Goal: Task Accomplishment & Management: Complete application form

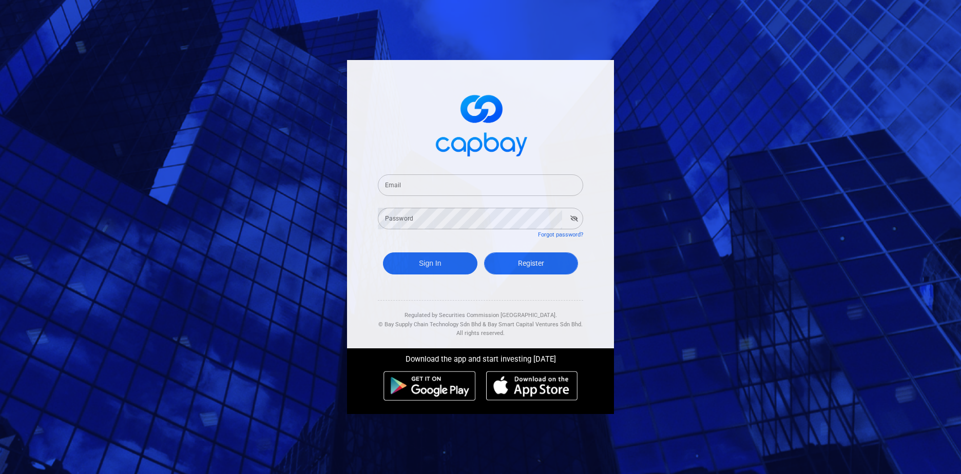
click at [506, 263] on link "Register" at bounding box center [531, 264] width 94 height 22
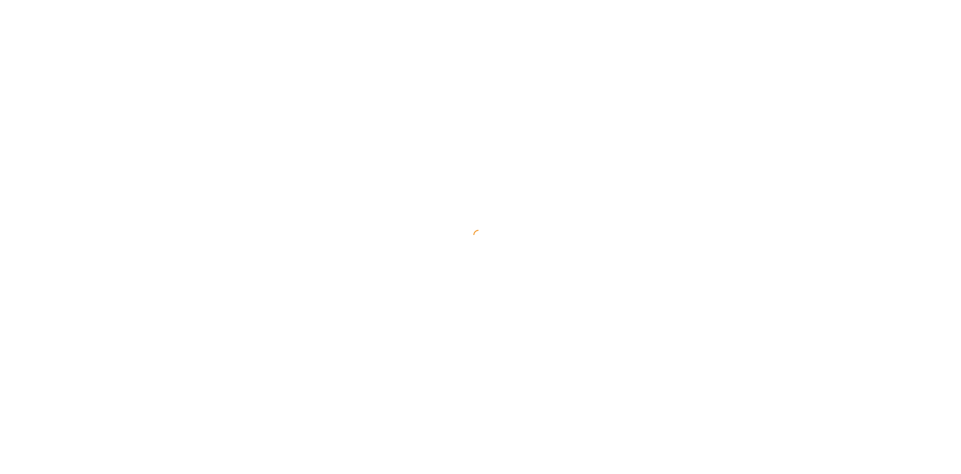
select select "MY"
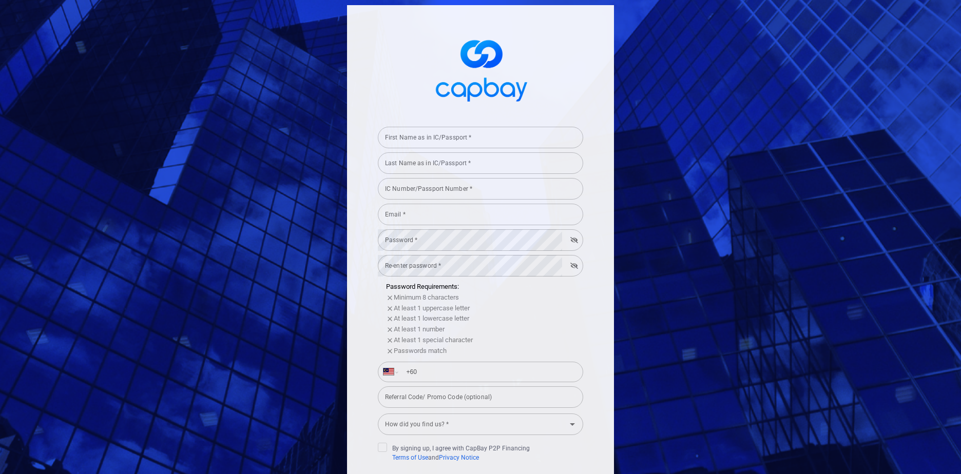
click at [442, 130] on div "First Name as in IC/Passport * First Name as in IC/Passport *" at bounding box center [480, 136] width 205 height 23
type input "[PERSON_NAME]"
type input "L"
type input "Lai"
click at [404, 135] on input "[PERSON_NAME]" at bounding box center [480, 138] width 205 height 22
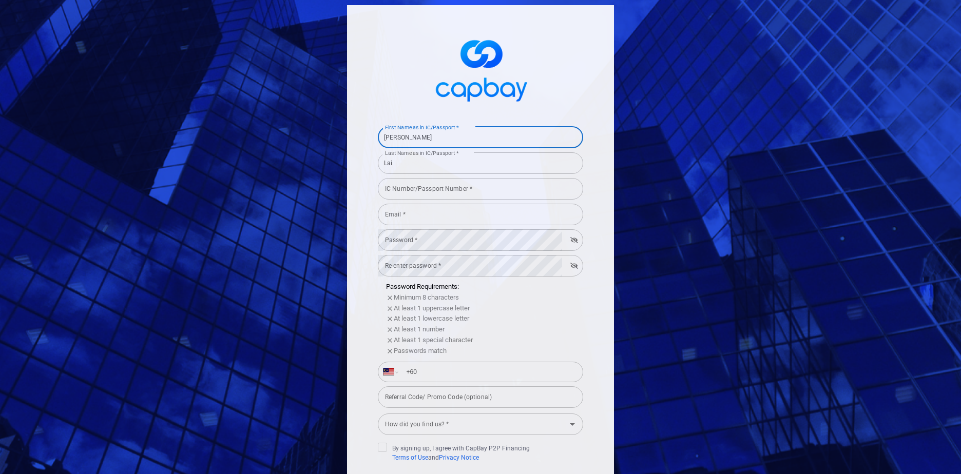
click at [404, 135] on input "[PERSON_NAME]" at bounding box center [480, 138] width 205 height 22
type input "[PERSON_NAME]"
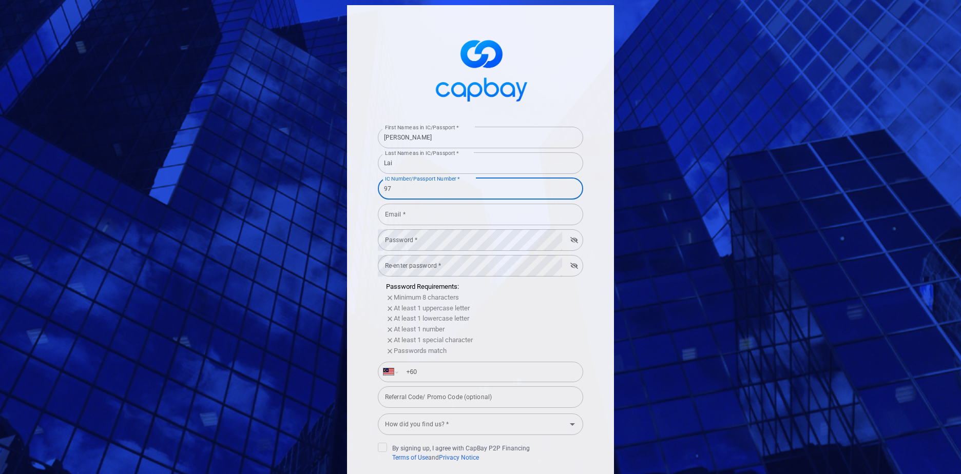
type input "9"
type input "980224135219"
type input "[EMAIL_ADDRESS][DOMAIN_NAME]"
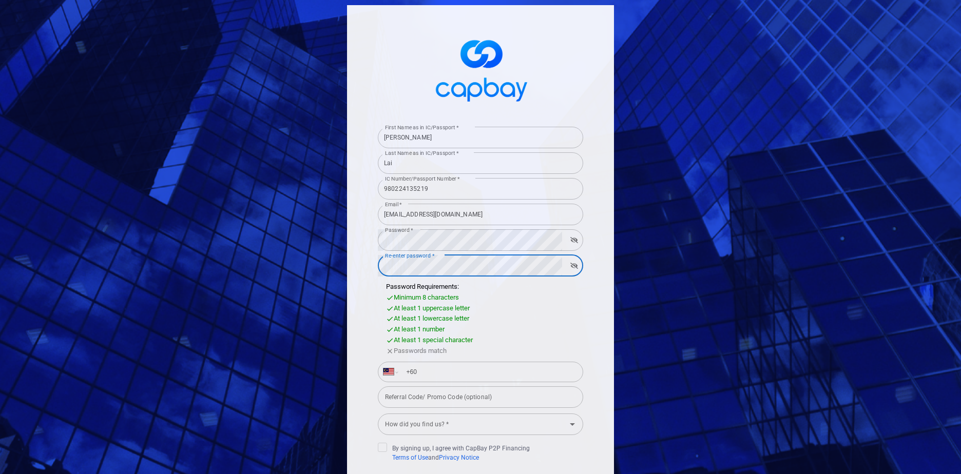
click at [420, 373] on input "+60" at bounding box center [489, 372] width 178 height 16
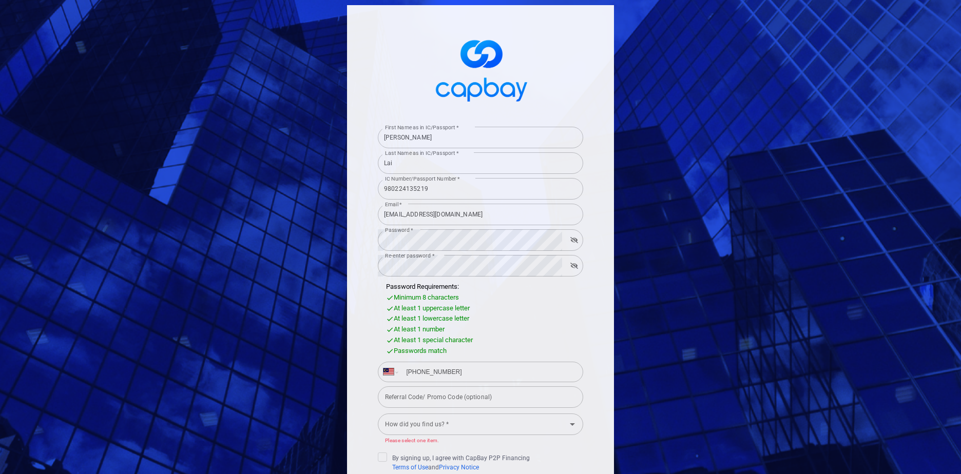
type input "[PHONE_NUMBER]"
paste input "MERDEKA68"
type input "MERDEKA68"
type input "Coffee Break"
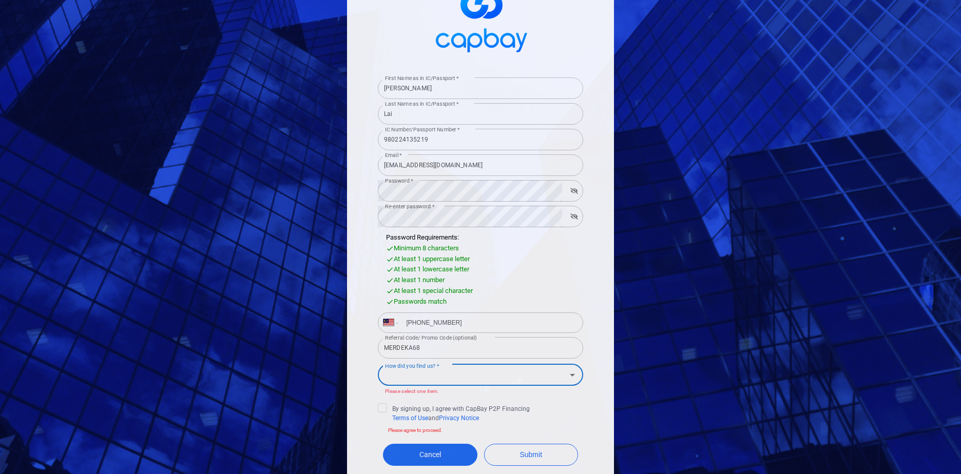
scroll to position [51, 0]
click at [482, 373] on input "How did you find us? *" at bounding box center [472, 373] width 182 height 19
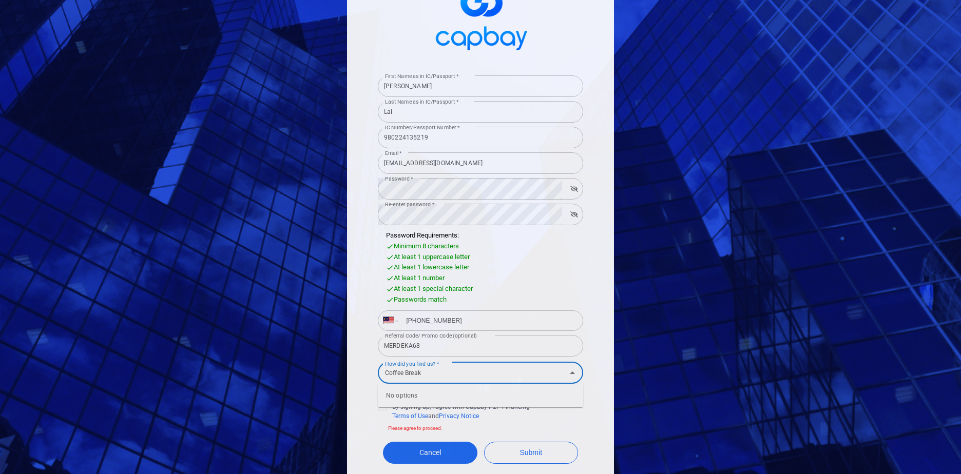
type input "Coffee Break"
click at [484, 442] on button "Submit" at bounding box center [531, 453] width 94 height 22
click at [546, 373] on input "Coffee Break" at bounding box center [472, 373] width 182 height 19
click at [563, 370] on div "Coffee Break How did you find us? *" at bounding box center [480, 374] width 205 height 22
click at [566, 371] on icon "Close" at bounding box center [572, 373] width 12 height 12
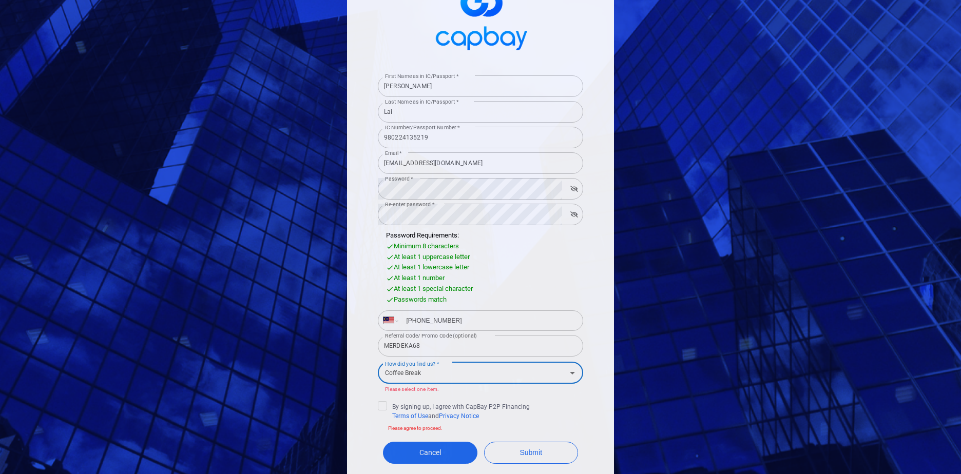
click at [578, 367] on div "How did you find us? * Coffee Break How did you find us? *" at bounding box center [480, 372] width 205 height 23
click at [571, 369] on icon "Open" at bounding box center [572, 373] width 12 height 12
click at [404, 395] on div "No options" at bounding box center [480, 396] width 205 height 24
click at [413, 372] on input "Coffee Break" at bounding box center [472, 373] width 182 height 19
drag, startPoint x: 434, startPoint y: 372, endPoint x: 470, endPoint y: 373, distance: 35.9
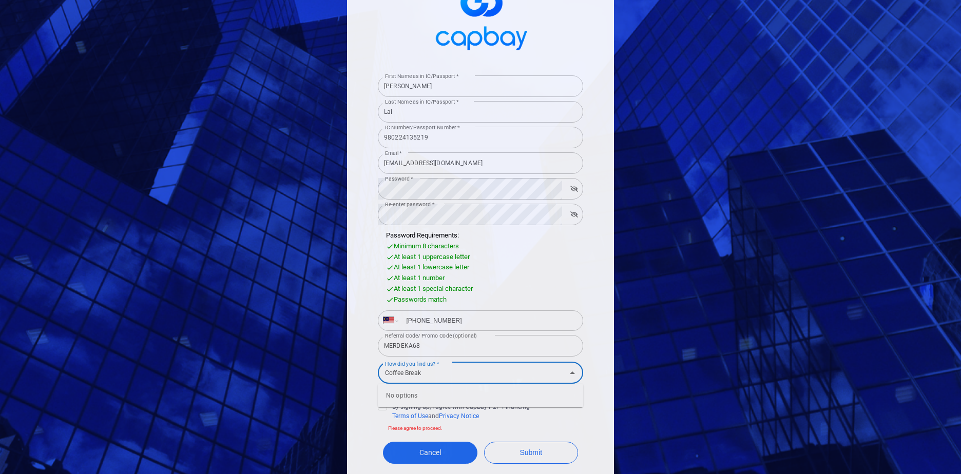
click at [434, 372] on input "Coffee Break" at bounding box center [472, 373] width 182 height 19
click at [701, 377] on div "First Name as in IC/Passport * [PERSON_NAME] First Name as in IC/Passport * Las…" at bounding box center [480, 237] width 961 height 474
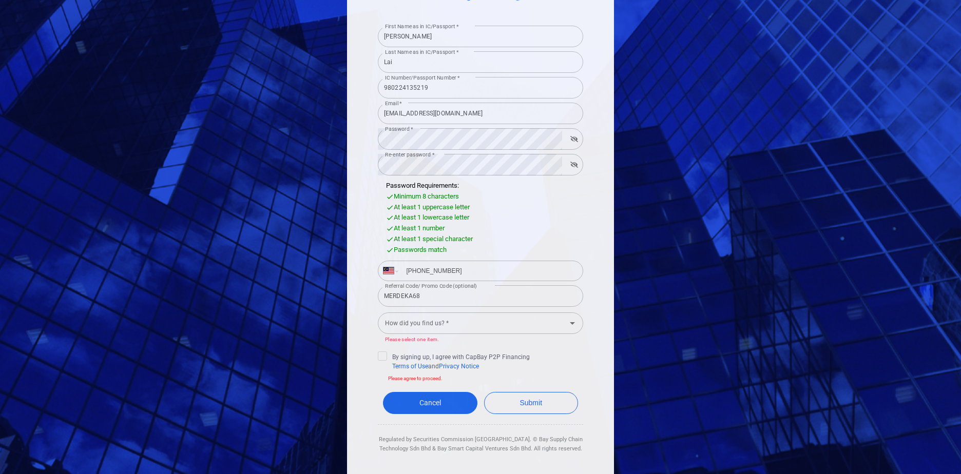
scroll to position [103, 0]
click at [569, 323] on icon "Open" at bounding box center [572, 322] width 12 height 12
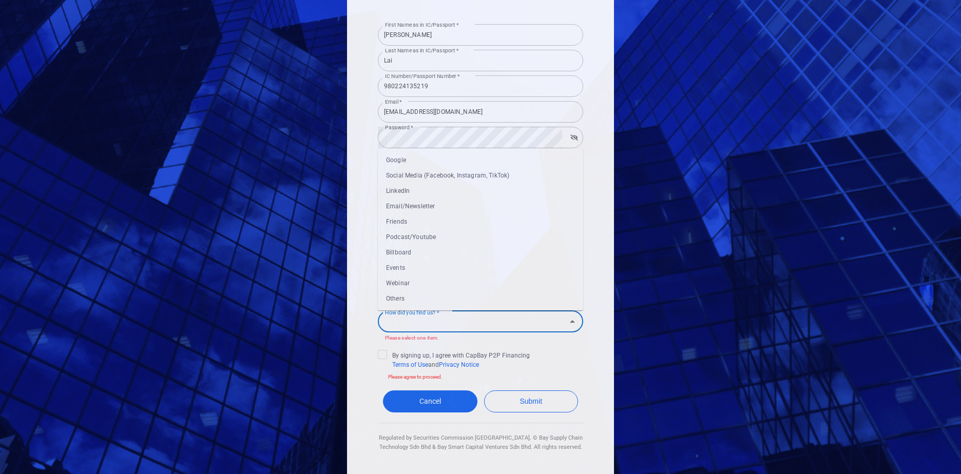
click at [401, 204] on li "Email/Newsletter" at bounding box center [480, 206] width 205 height 15
type input "Email/Newsletter"
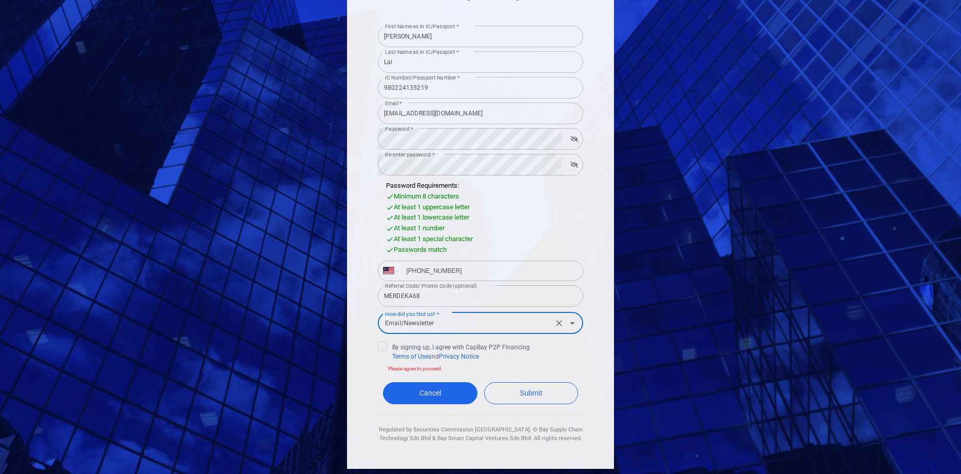
click at [387, 344] on span "By signing up, I agree with CapBay P2P Financing Terms of Use and Privacy Notice" at bounding box center [454, 352] width 152 height 20
click at [0, 0] on input "By signing up, I agree with CapBay P2P Financing Terms of Use and Privacy Notice" at bounding box center [0, 0] width 0 height 0
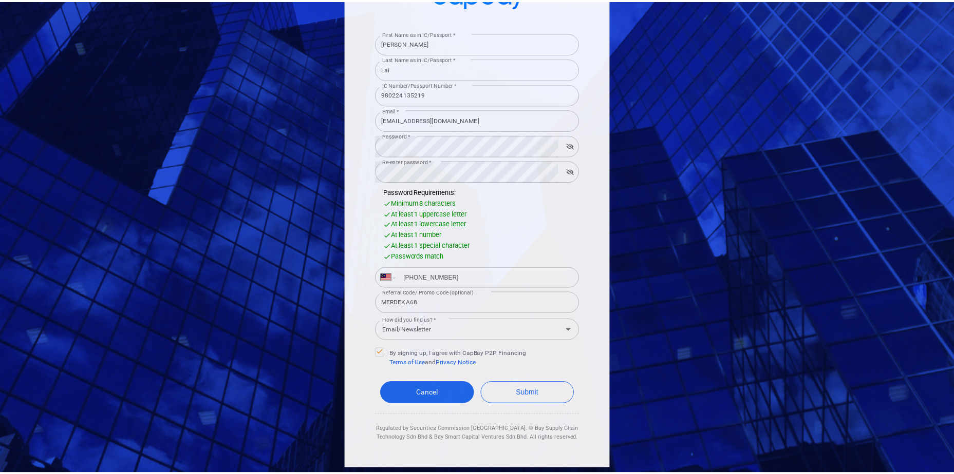
scroll to position [94, 0]
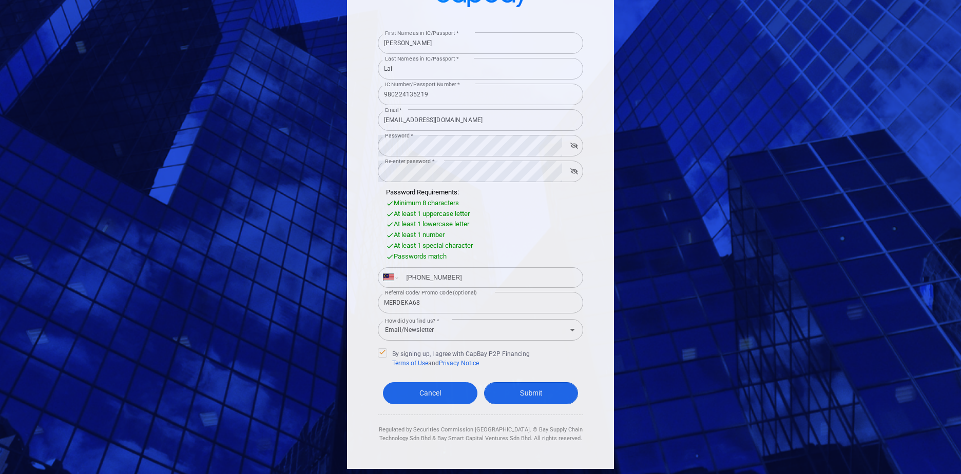
click at [520, 394] on button "Submit" at bounding box center [531, 394] width 94 height 22
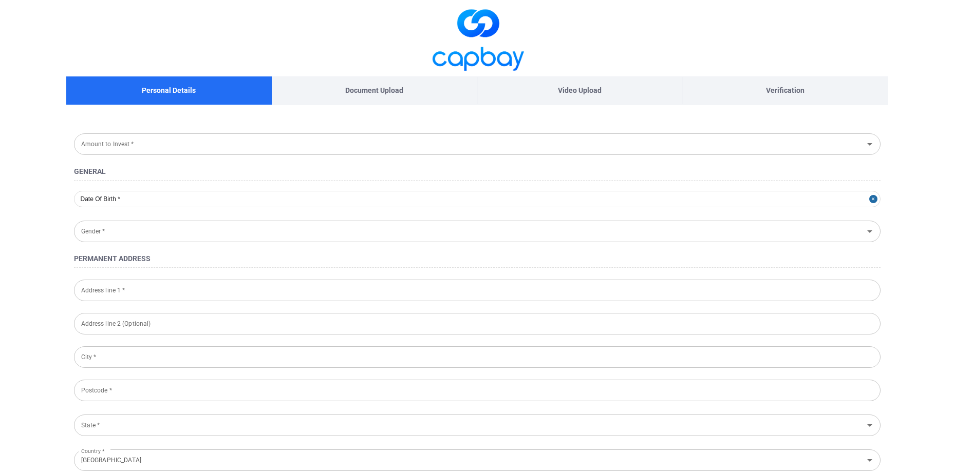
type input "[DATE]"
type input "[DEMOGRAPHIC_DATA]"
type input "980224-13-5219"
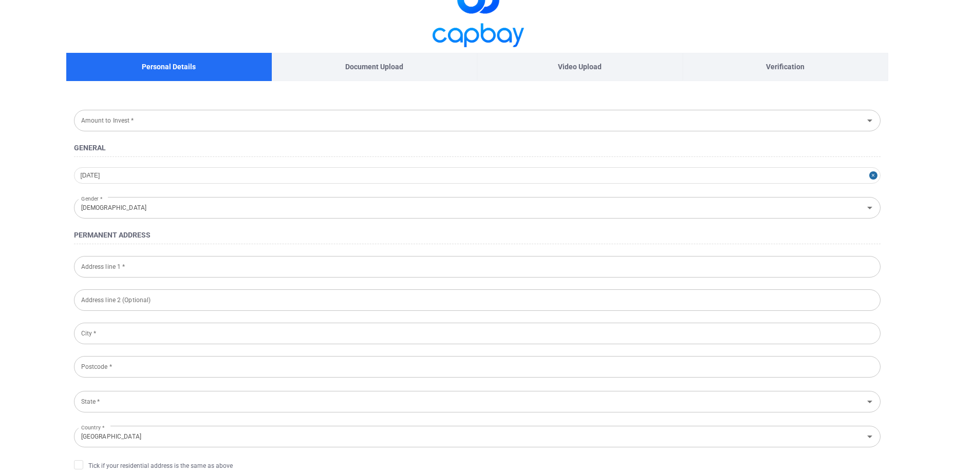
scroll to position [51, 0]
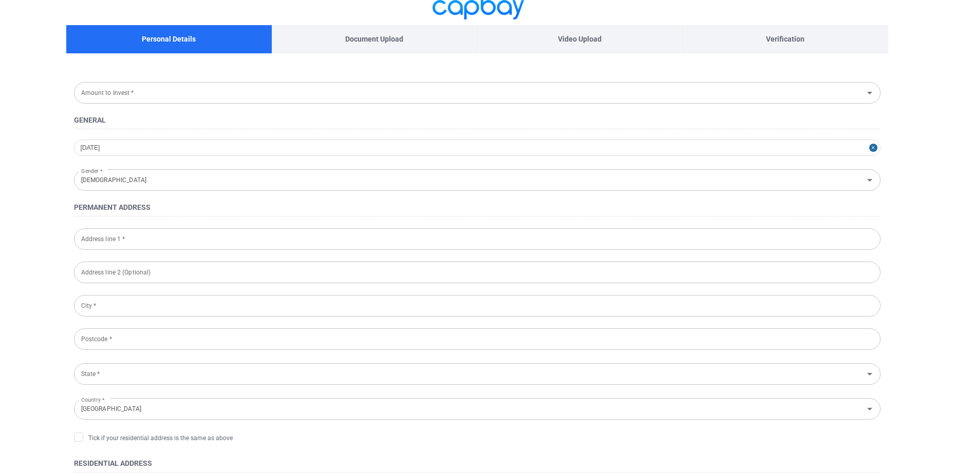
click at [270, 221] on form "Amount to Invest * Amount to Invest * General [DATE] Gender * [DEMOGRAPHIC_DATA…" at bounding box center [477, 471] width 822 height 784
click at [257, 233] on input "Address line 1 *" at bounding box center [477, 239] width 806 height 22
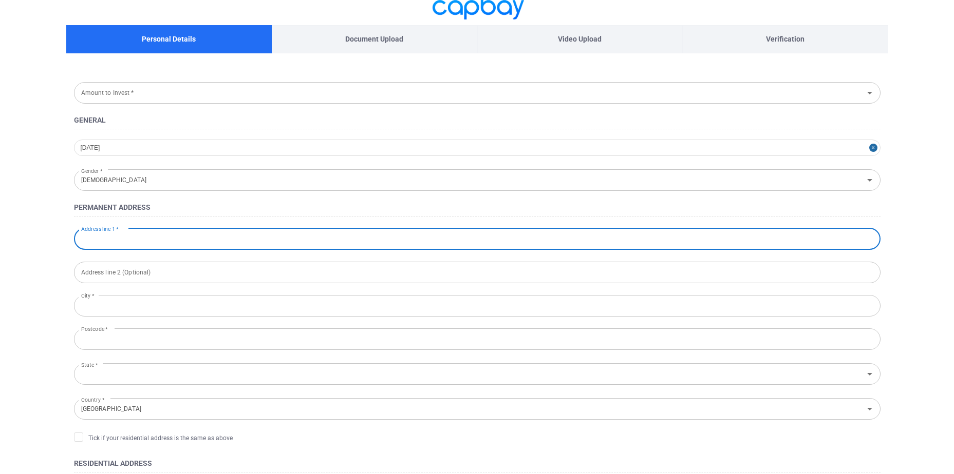
type input "[STREET_ADDRESS]"
type input "Kuching"
type input "93250"
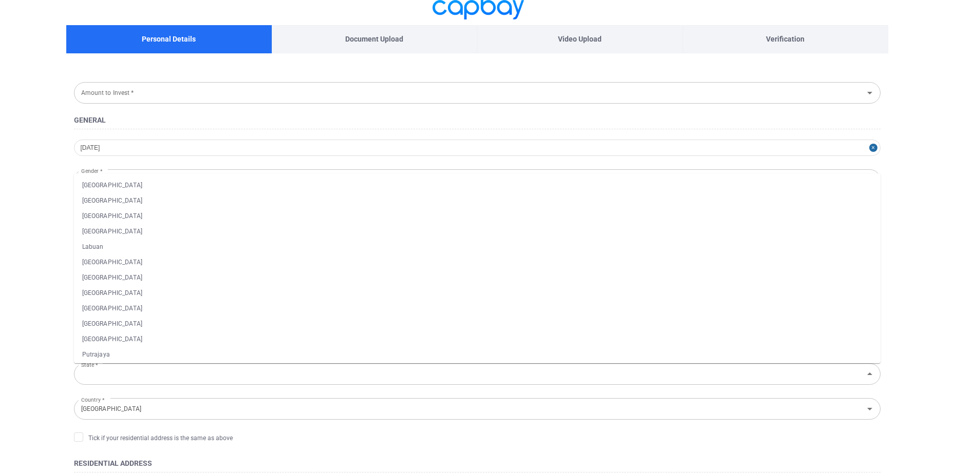
click at [31, 315] on main "Personal Details Document Upload Video Upload Verification Amount to Invest * A…" at bounding box center [477, 426] width 954 height 955
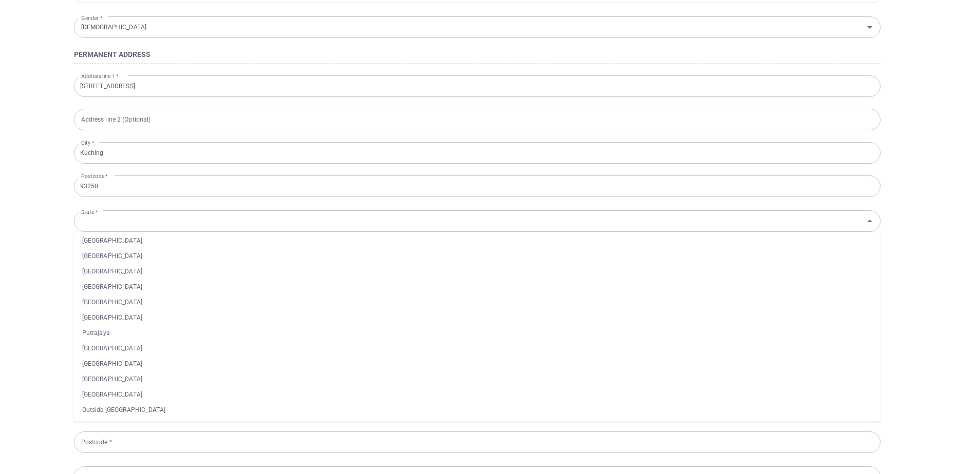
scroll to position [205, 0]
click at [101, 361] on li "[GEOGRAPHIC_DATA]" at bounding box center [477, 362] width 806 height 15
type input "[GEOGRAPHIC_DATA]"
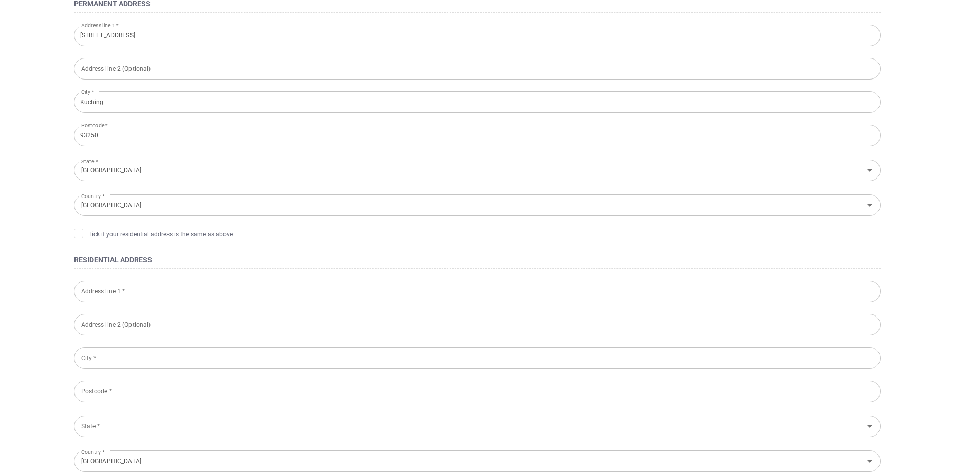
scroll to position [257, 0]
click at [132, 288] on input "text" at bounding box center [477, 290] width 806 height 22
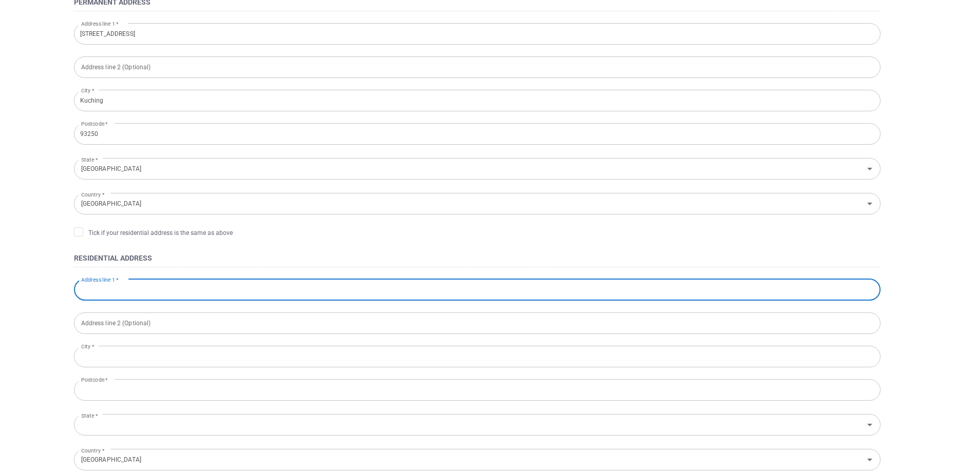
type input "[STREET_ADDRESS]"
type input "Kuching"
type input "93250"
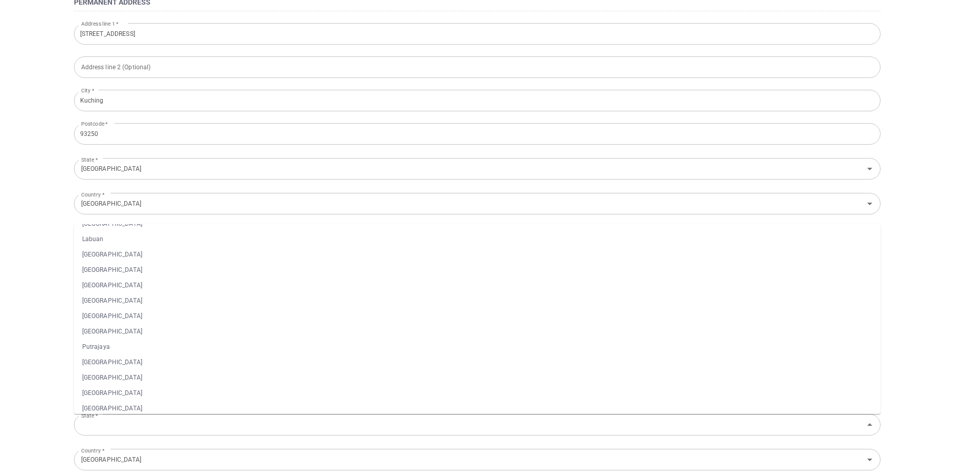
scroll to position [80, 0]
click at [99, 353] on li "[GEOGRAPHIC_DATA]" at bounding box center [477, 356] width 806 height 15
type input "[GEOGRAPHIC_DATA]"
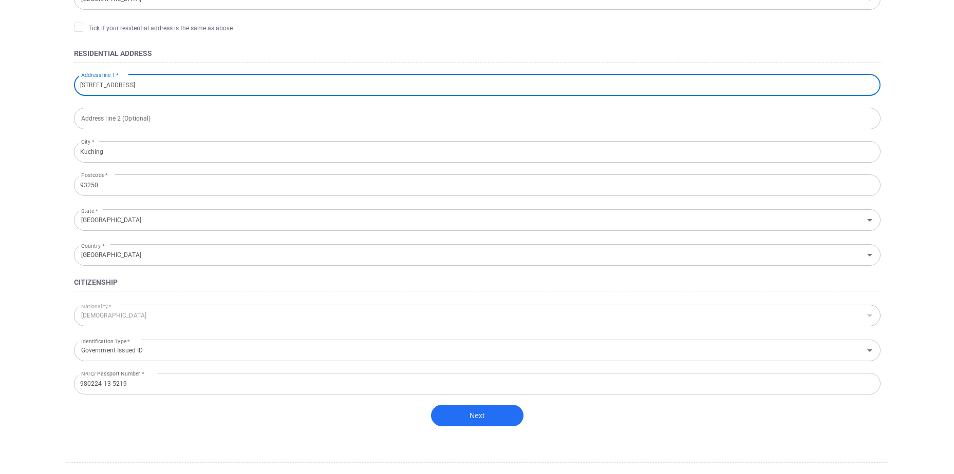
scroll to position [462, 0]
click at [485, 412] on button "Next" at bounding box center [477, 416] width 92 height 22
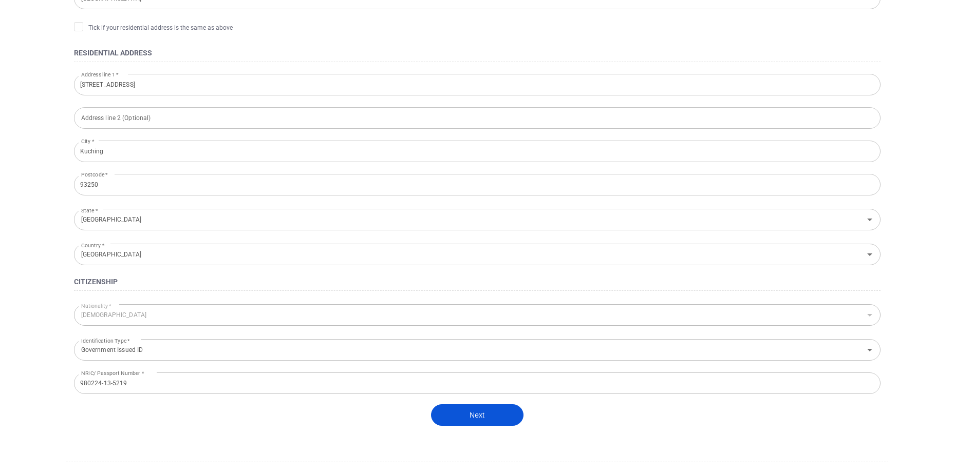
click at [485, 412] on button "Next" at bounding box center [477, 416] width 92 height 22
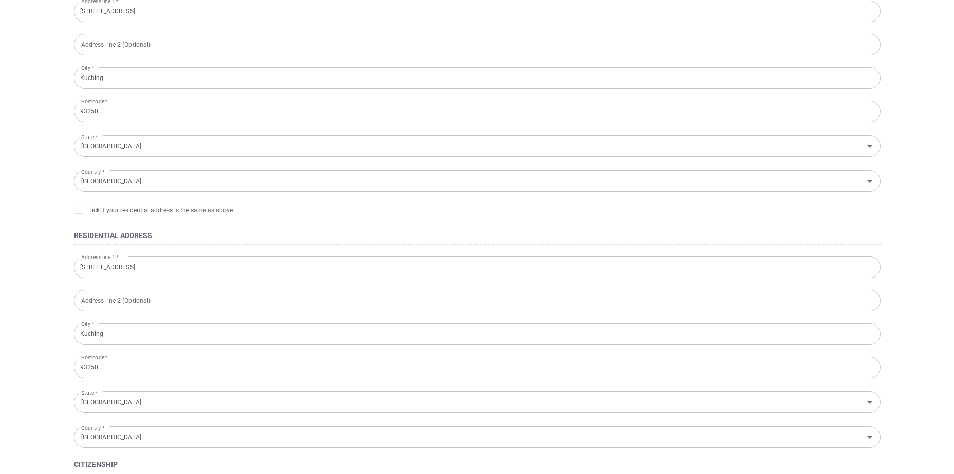
scroll to position [267, 0]
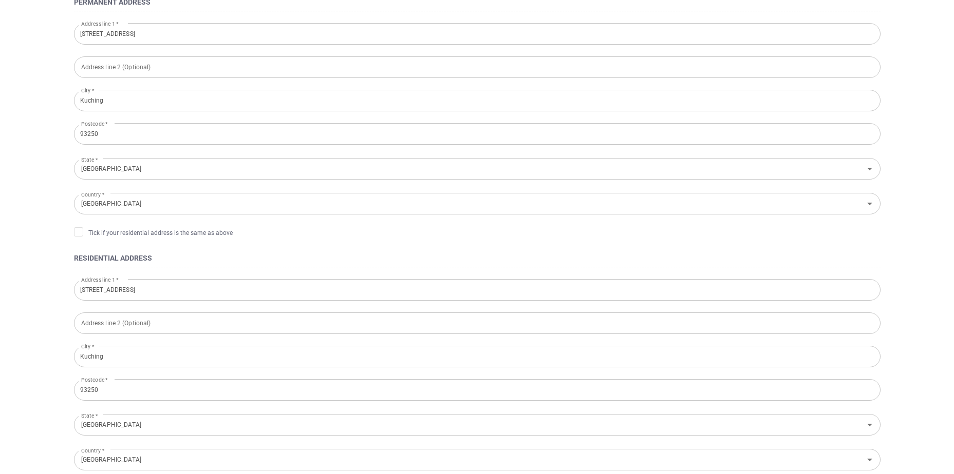
click at [79, 234] on icon at bounding box center [78, 231] width 8 height 8
click at [0, 0] on input "Tick if your residential address is the same as above" at bounding box center [0, 0] width 0 height 0
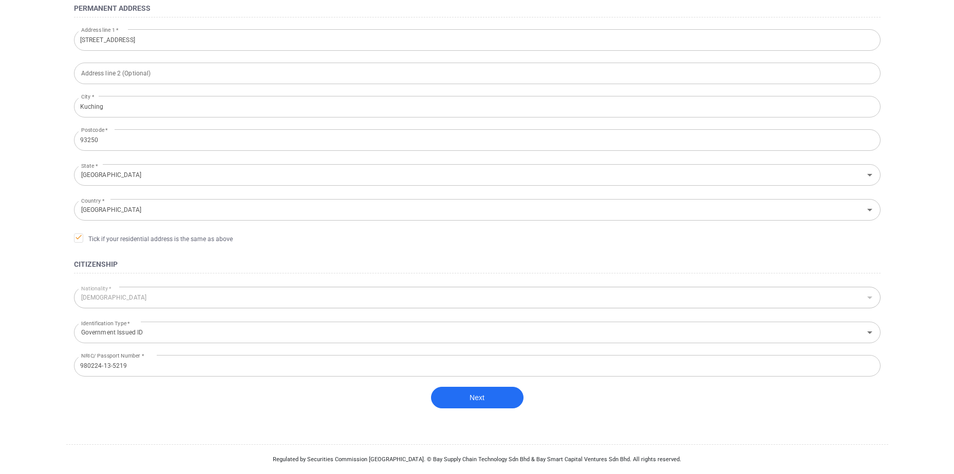
scroll to position [261, 0]
click at [474, 391] on button "Next" at bounding box center [477, 398] width 92 height 22
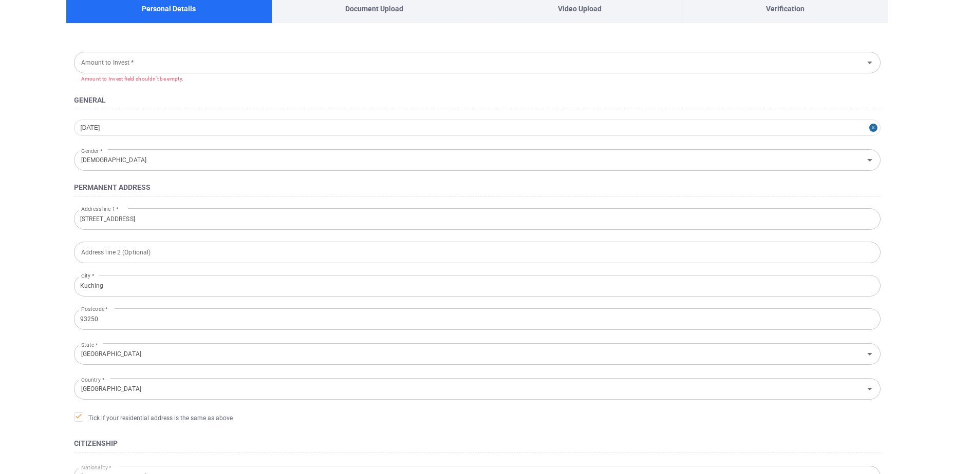
scroll to position [55, 0]
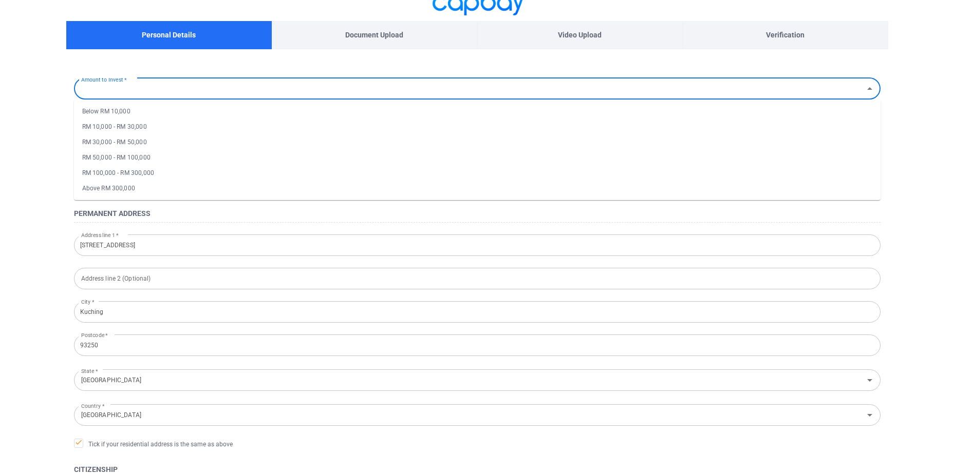
click at [152, 87] on input "Amount to Invest *" at bounding box center [468, 88] width 783 height 19
click at [151, 113] on li "Below RM 10,000" at bounding box center [477, 111] width 806 height 15
type input "Below RM 10,000"
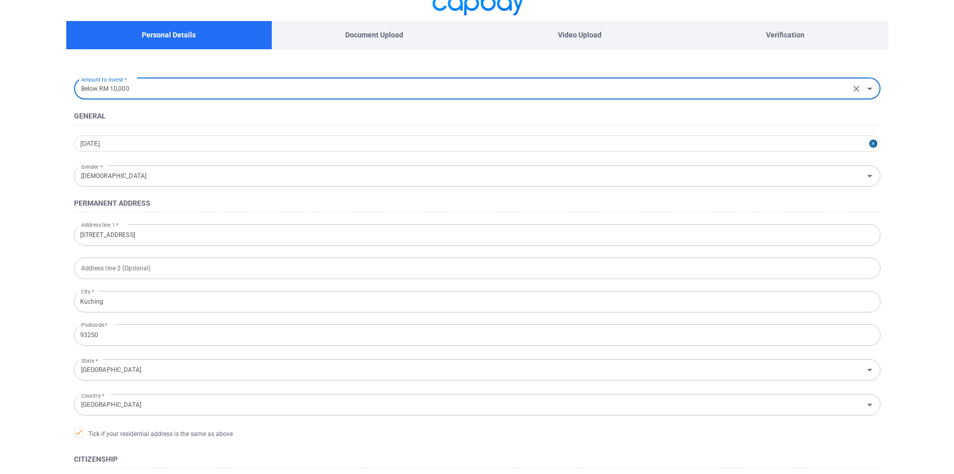
scroll to position [251, 0]
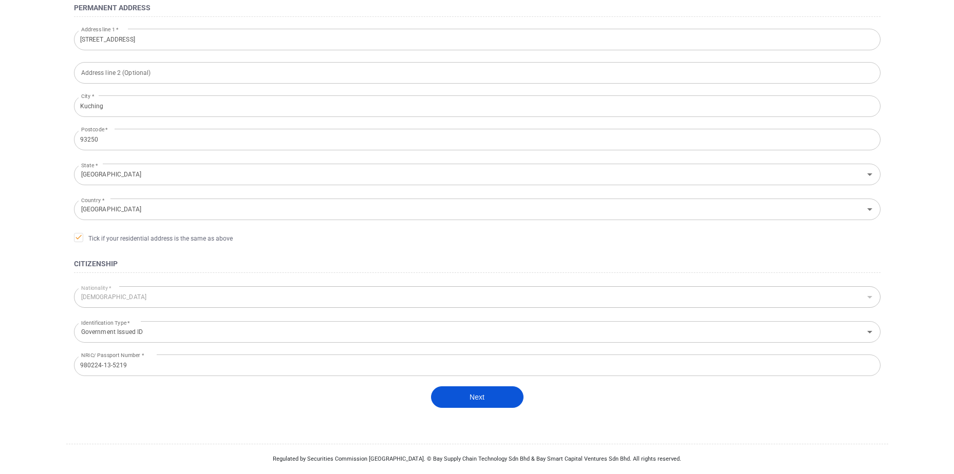
click at [461, 390] on button "Next" at bounding box center [477, 398] width 92 height 22
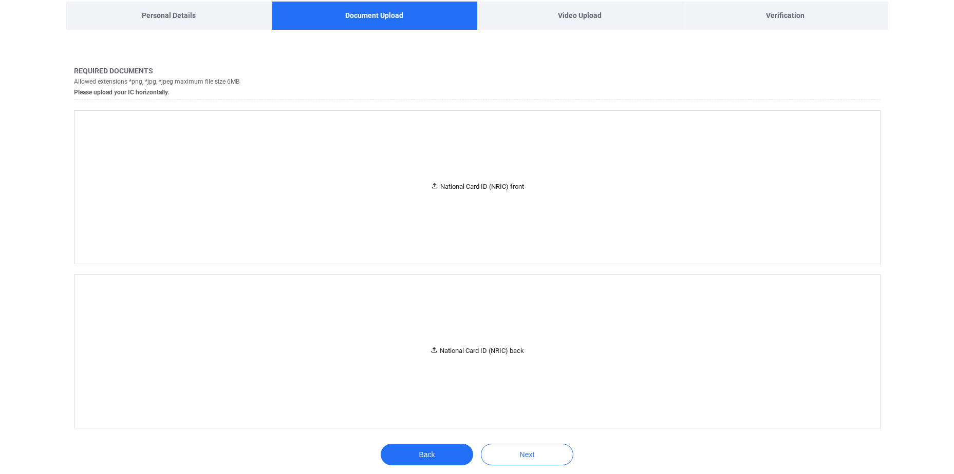
scroll to position [70, 0]
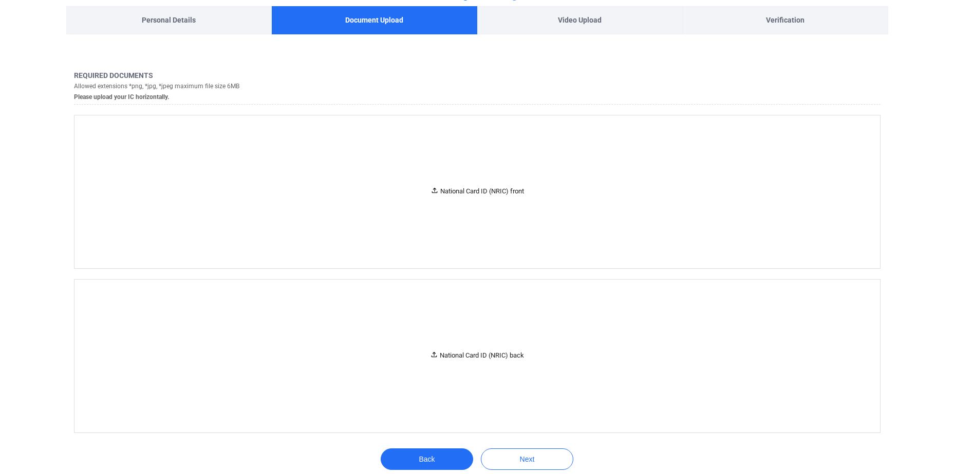
click at [917, 150] on main "Personal Details Document Upload Video Upload Verification 1 ​ Required documen…" at bounding box center [477, 228] width 954 height 596
click at [554, 197] on div "National Card ID (NRIC) front" at bounding box center [476, 192] width 805 height 153
click at [819, 196] on div "National Card ID (NRIC) front" at bounding box center [476, 192] width 805 height 153
click at [455, 355] on div "National Card ID (NRIC) back" at bounding box center [477, 356] width 94 height 11
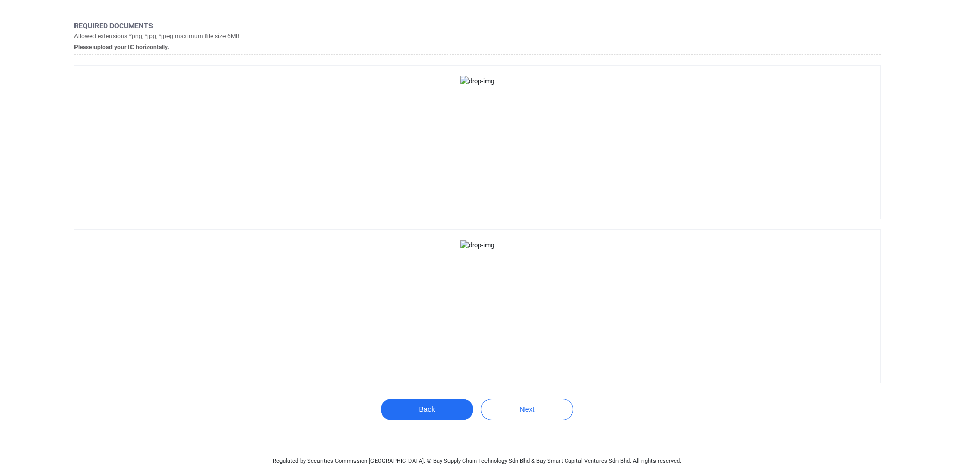
scroll to position [122, 0]
click at [536, 402] on button "Next" at bounding box center [527, 408] width 92 height 22
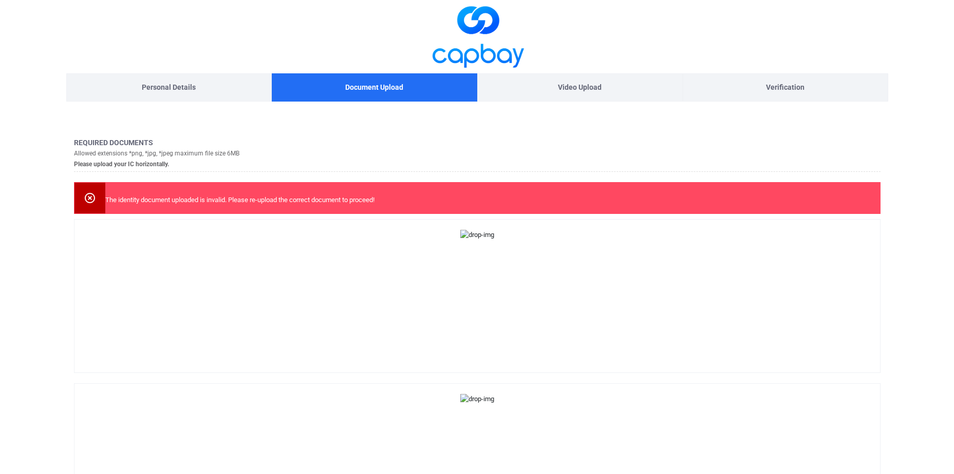
scroll to position [0, 0]
